Goal: Book appointment/travel/reservation

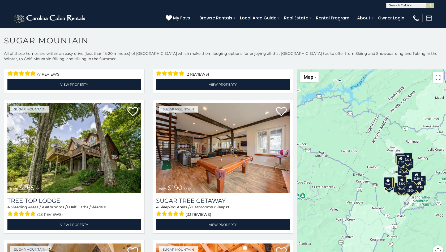
scroll to position [402, 0]
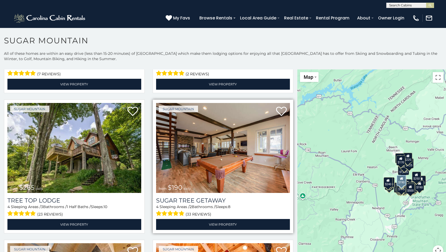
click at [223, 158] on img at bounding box center [223, 148] width 134 height 90
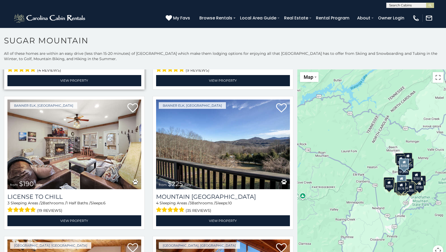
scroll to position [1666, 0]
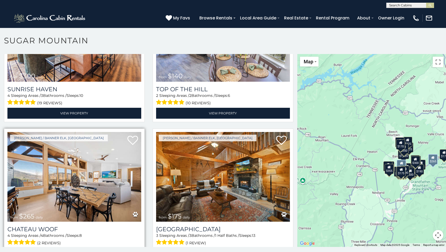
scroll to position [15, 0]
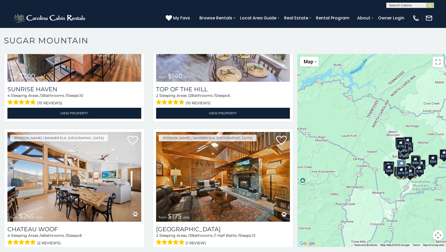
click at [425, 147] on div "$375 $350 $350 $200 $375 $195 $265 $190 $175 $155 $290 $345 $175 $1,095 $195 $2…" at bounding box center [372, 150] width 149 height 193
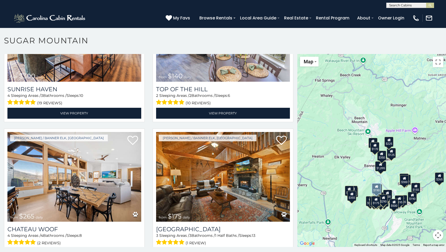
click at [425, 147] on div "$375 $350 $350 $200 $375 $195 $265 $190 $175 $155 $290 $345 $175 $1,095 $195 $2…" at bounding box center [372, 150] width 149 height 193
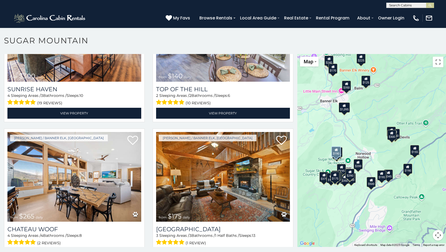
drag, startPoint x: 352, startPoint y: 184, endPoint x: 361, endPoint y: 93, distance: 91.8
click at [361, 93] on div "$375 $350 $350 $200 $375 $195 $265 $190 $175 $155 $290 $345 $175 $1,095 $195 $2…" at bounding box center [372, 150] width 149 height 193
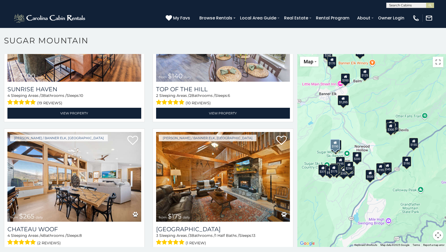
click at [344, 151] on div "$375 $350 $350 $200 $375 $195 $265 $190 $175 $155 $290 $345 $175 $1,095 $195 $2…" at bounding box center [372, 150] width 149 height 193
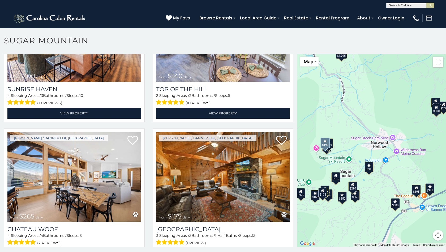
click at [331, 158] on div "$375 $350 $350 $200 $375 $195 $265 $190 $175 $155 $290 $345 $175 $1,095 $195 $2…" at bounding box center [372, 150] width 149 height 193
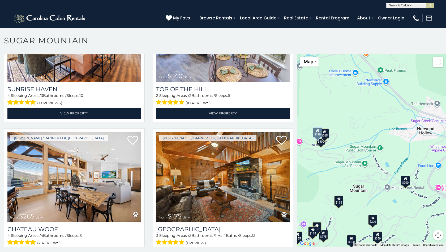
click at [354, 193] on div "$375 $350 $350 $200 $375 $195 $265 $190 $175 $155 $290 $345 $175 $1,095 $195 $2…" at bounding box center [372, 150] width 149 height 193
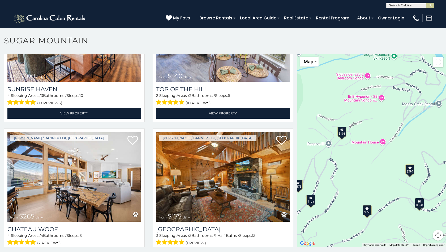
drag, startPoint x: 337, startPoint y: 208, endPoint x: 356, endPoint y: 126, distance: 84.0
click at [356, 126] on div "$375 $350 $350 $200 $375 $195 $265 $190 $175 $155 $290 $345 $175 $1,095 $195 $2…" at bounding box center [372, 150] width 149 height 193
click at [341, 132] on div "$195" at bounding box center [342, 131] width 9 height 10
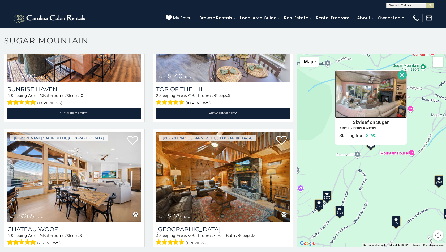
click at [344, 103] on img at bounding box center [371, 94] width 72 height 48
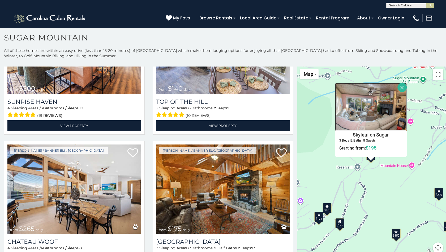
scroll to position [0, 0]
click at [407, 89] on button "Close" at bounding box center [402, 87] width 9 height 9
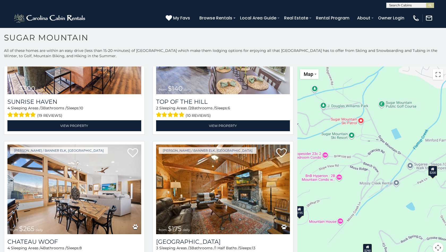
drag, startPoint x: 414, startPoint y: 130, endPoint x: 341, endPoint y: 189, distance: 94.5
click at [341, 189] on div "$375 $350 $350 $200 $375 $195 $265 $190 $175 $155 $290 $345 $175 $1,095 $195 $2…" at bounding box center [372, 162] width 149 height 193
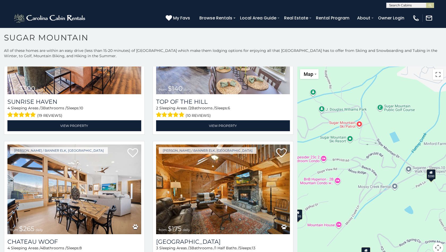
click at [353, 133] on div "$375 $350 $350 $200 $375 $195 $265 $190 $175 $155 $290 $345 $175 $1,095 $195 $2…" at bounding box center [372, 162] width 149 height 193
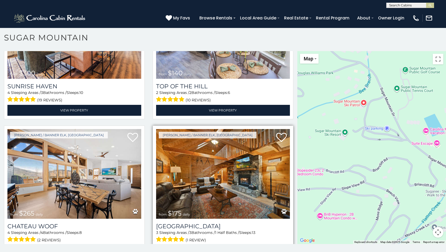
scroll to position [15, 0]
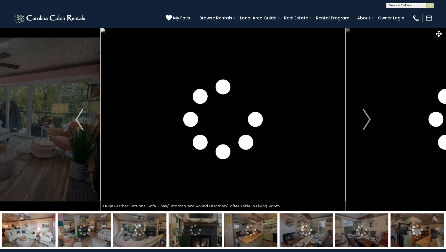
click at [369, 124] on img "Next" at bounding box center [367, 119] width 8 height 21
click at [367, 123] on img "Next" at bounding box center [367, 119] width 8 height 21
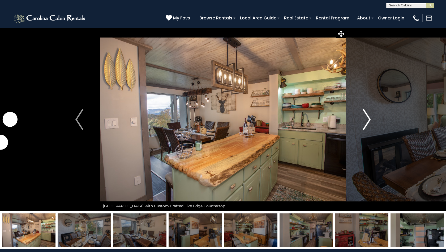
click at [368, 118] on img "Next" at bounding box center [367, 119] width 8 height 21
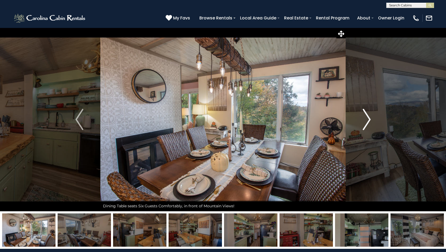
click at [368, 118] on img "Next" at bounding box center [367, 119] width 8 height 21
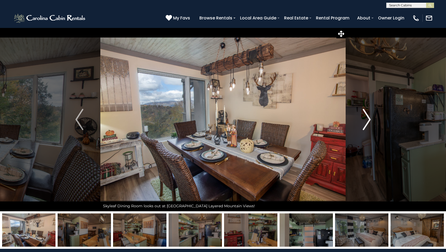
click at [368, 118] on img "Next" at bounding box center [367, 119] width 8 height 21
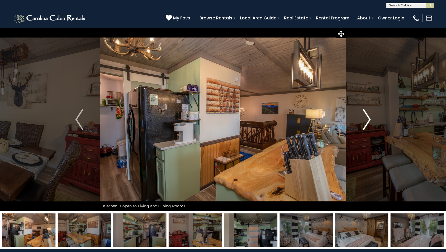
click at [367, 129] on img "Next" at bounding box center [367, 119] width 8 height 21
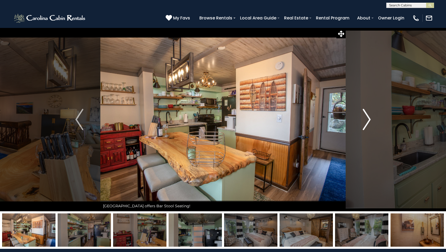
click at [367, 129] on img "Next" at bounding box center [367, 119] width 8 height 21
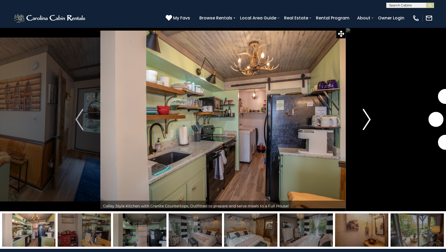
click at [367, 129] on img "Next" at bounding box center [367, 119] width 8 height 21
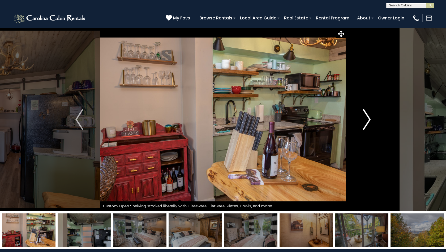
click at [367, 129] on img "Next" at bounding box center [367, 119] width 8 height 21
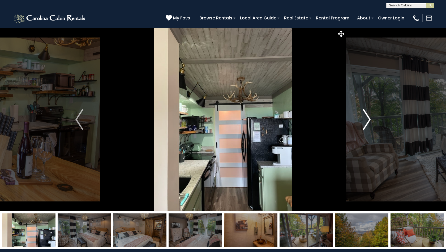
click at [367, 129] on img "Next" at bounding box center [367, 119] width 8 height 21
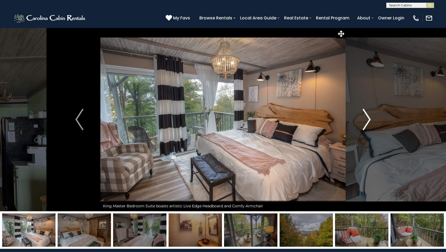
click at [367, 129] on img "Next" at bounding box center [367, 119] width 8 height 21
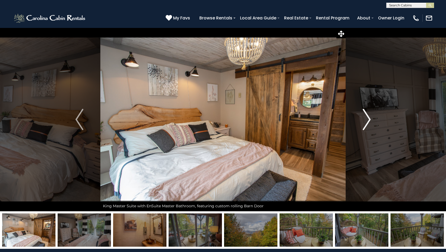
click at [366, 121] on img "Next" at bounding box center [367, 119] width 8 height 21
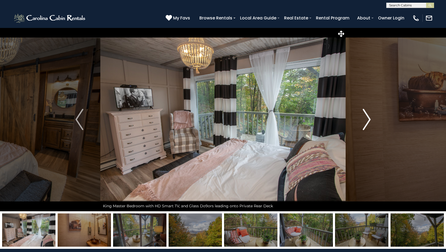
click at [366, 115] on img "Next" at bounding box center [367, 119] width 8 height 21
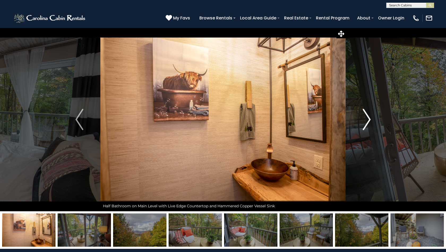
click at [366, 115] on img "Next" at bounding box center [367, 119] width 8 height 21
